Goal: Transaction & Acquisition: Purchase product/service

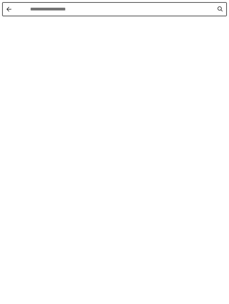
click at [27, 30] on div "Instant Search Results" at bounding box center [114, 152] width 229 height 304
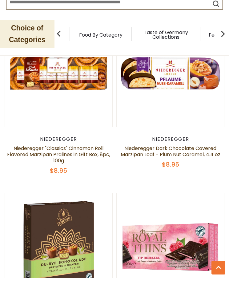
scroll to position [428, 0]
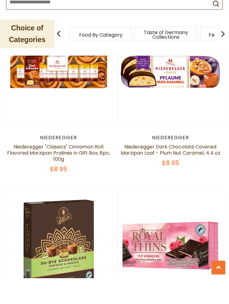
click at [31, 70] on img at bounding box center [58, 97] width 107 height 107
